Goal: Task Accomplishment & Management: Use online tool/utility

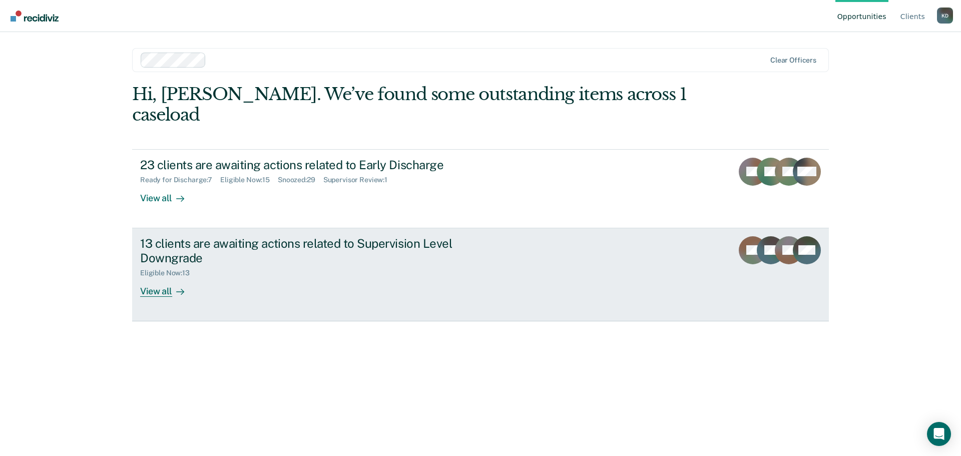
click at [171, 277] on div "View all" at bounding box center [168, 287] width 56 height 20
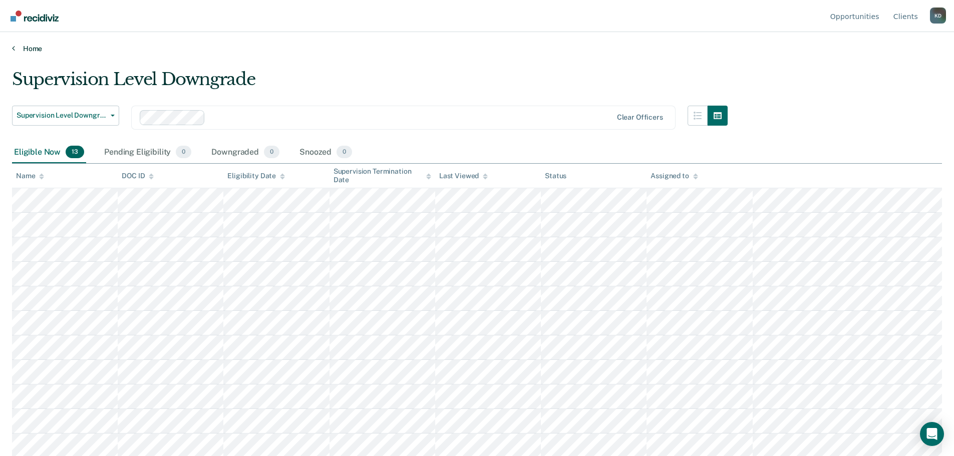
click at [14, 48] on icon at bounding box center [13, 48] width 3 height 8
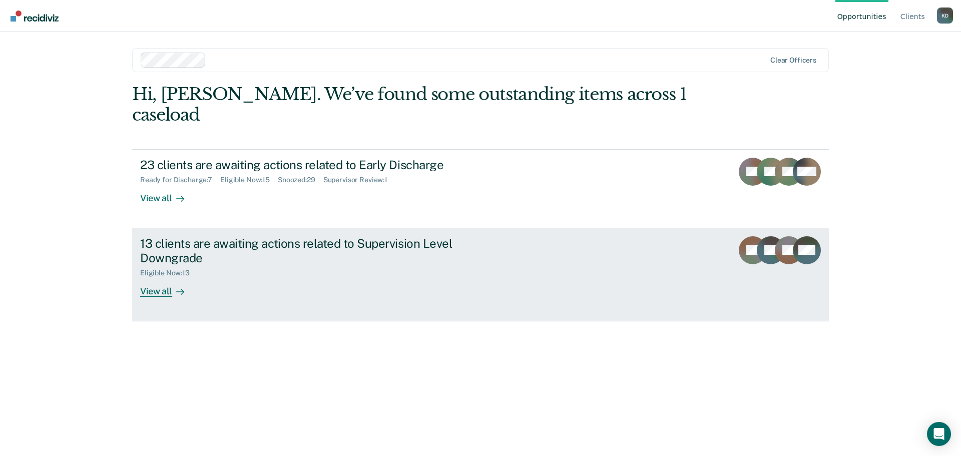
click at [163, 277] on div "View all" at bounding box center [168, 287] width 56 height 20
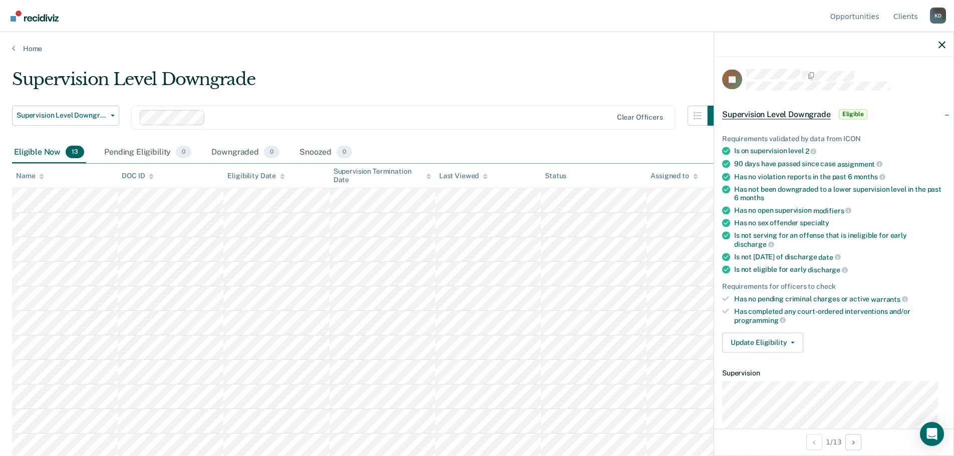
click at [422, 146] on div "Eligible Now 13 Pending Eligibility 0 Downgraded 0 Snoozed 0" at bounding box center [477, 153] width 930 height 23
